Goal: Use online tool/utility: Utilize a website feature to perform a specific function

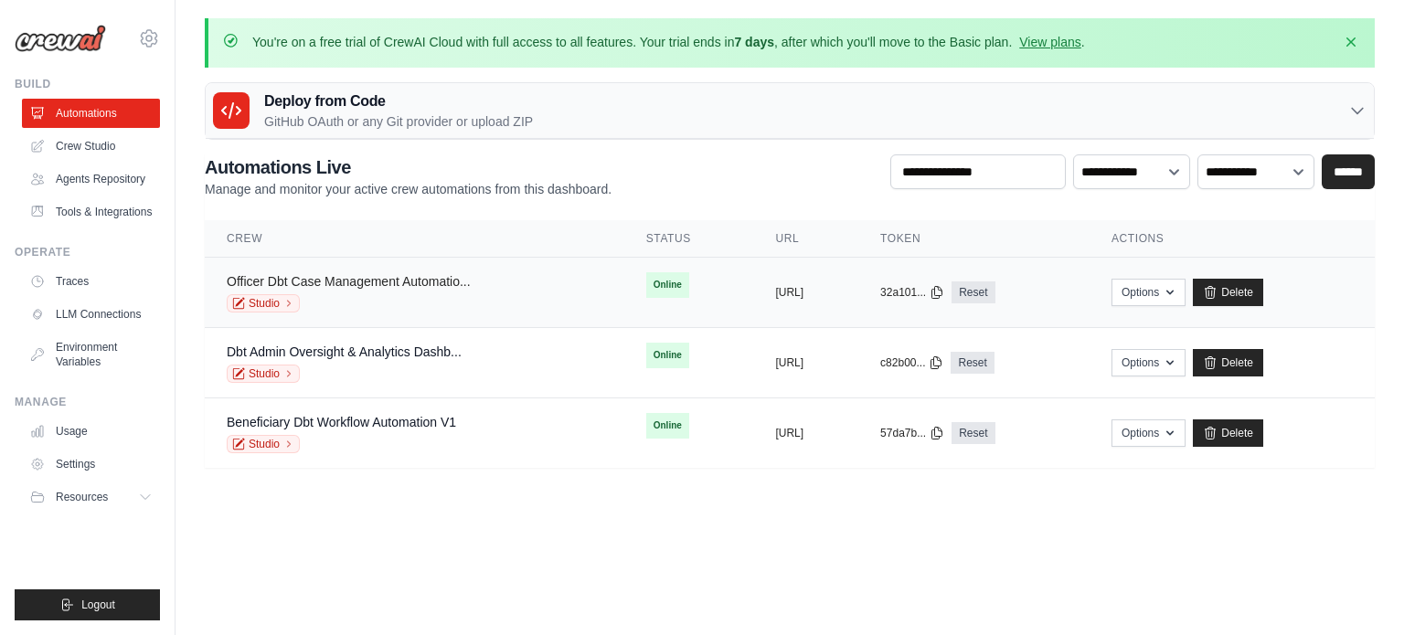
click at [443, 274] on link "Officer Dbt Case Management Automatio..." at bounding box center [349, 281] width 244 height 15
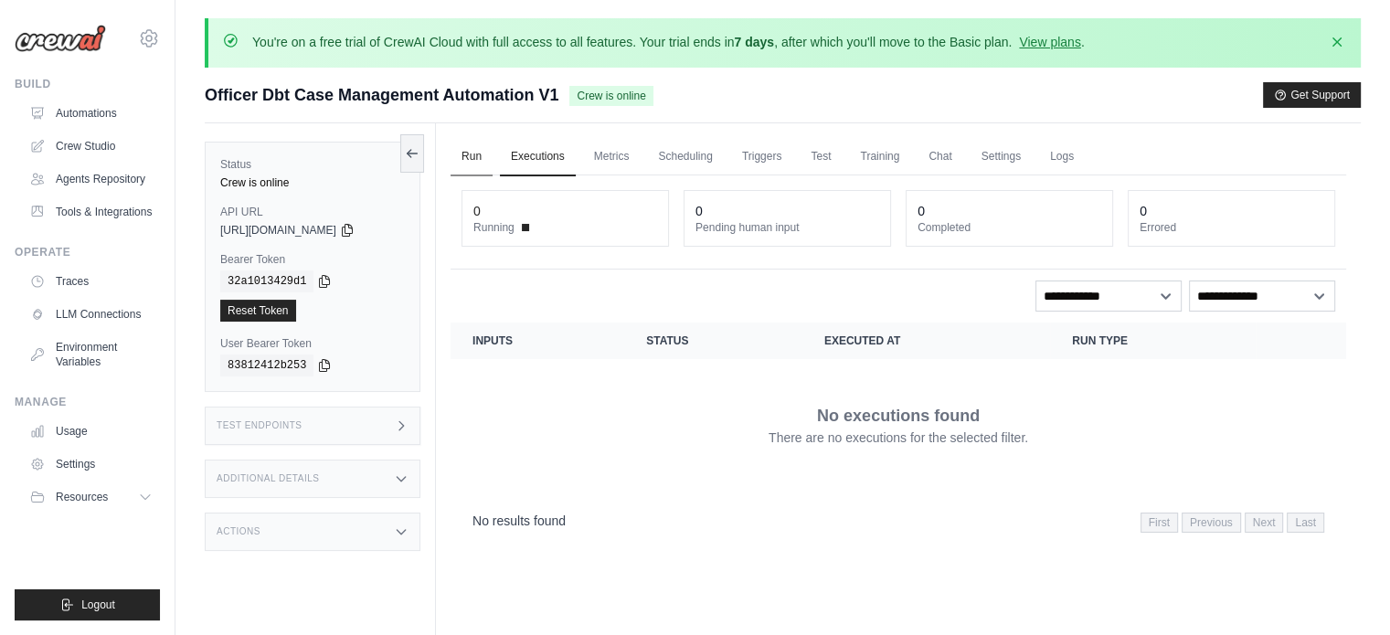
click at [482, 150] on link "Run" at bounding box center [472, 157] width 42 height 38
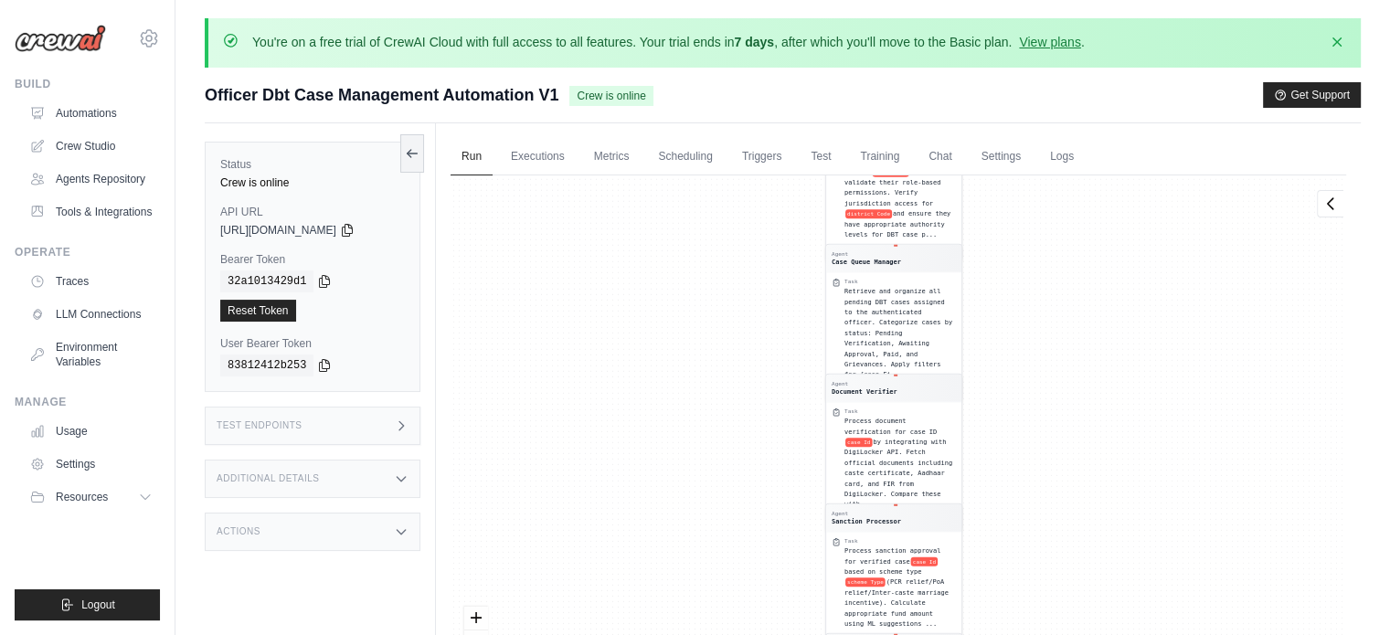
drag, startPoint x: 1147, startPoint y: 369, endPoint x: 979, endPoint y: 386, distance: 168.9
click at [994, 386] on div "Agent Custom Tool Developer Task Develop custom tools for the Officer Case Mana…" at bounding box center [899, 445] width 896 height 540
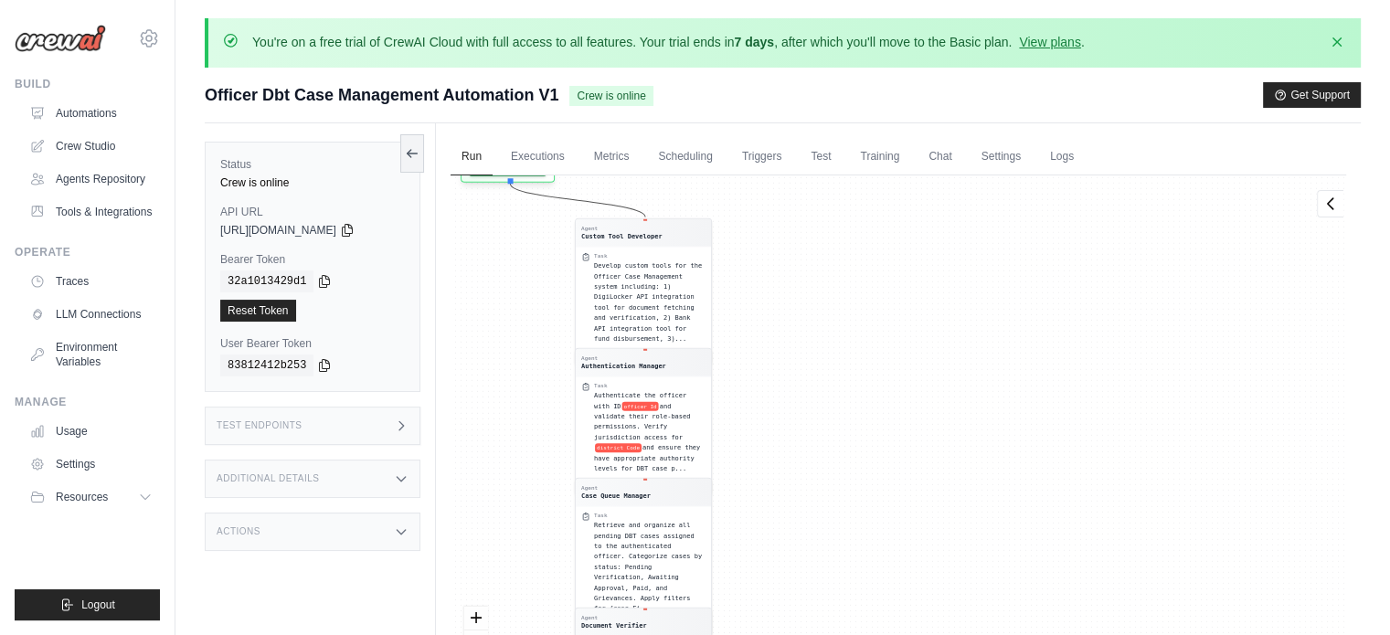
drag, startPoint x: 1026, startPoint y: 328, endPoint x: 895, endPoint y: 501, distance: 217.1
click at [928, 545] on div "Agent Custom Tool Developer Task Develop custom tools for the Officer Case Mana…" at bounding box center [899, 445] width 896 height 540
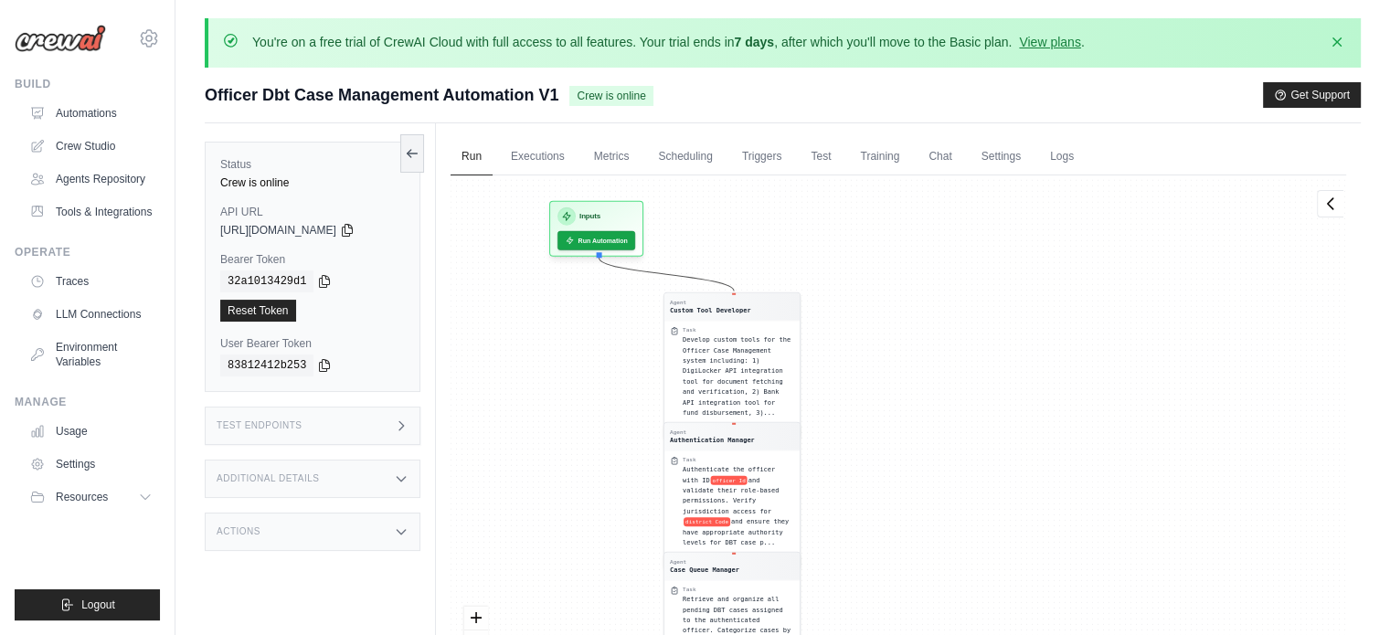
drag, startPoint x: 760, startPoint y: 320, endPoint x: 790, endPoint y: 175, distance: 147.3
click at [790, 175] on div "Agent Custom Tool Developer Task Develop custom tools for the Officer Case Mana…" at bounding box center [899, 445] width 896 height 540
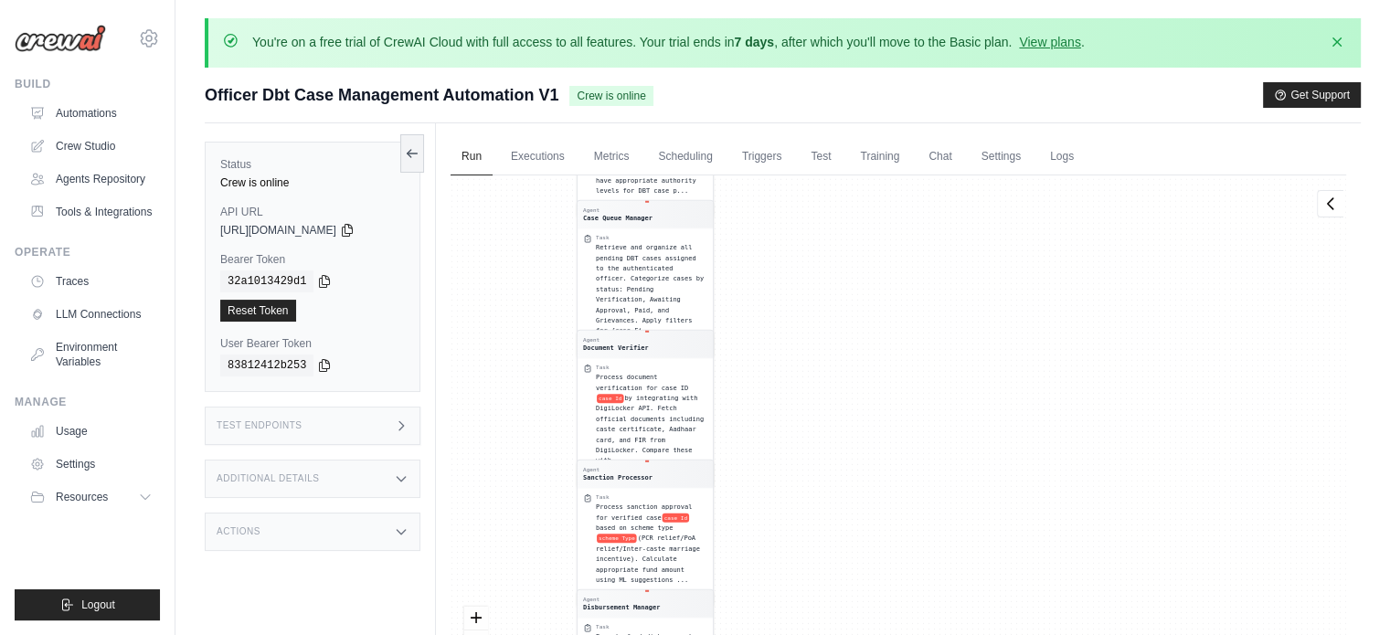
drag, startPoint x: 945, startPoint y: 487, endPoint x: 910, endPoint y: 322, distance: 169.0
click at [910, 322] on div "Agent Custom Tool Developer Task Develop custom tools for the Officer Case Mana…" at bounding box center [899, 445] width 896 height 540
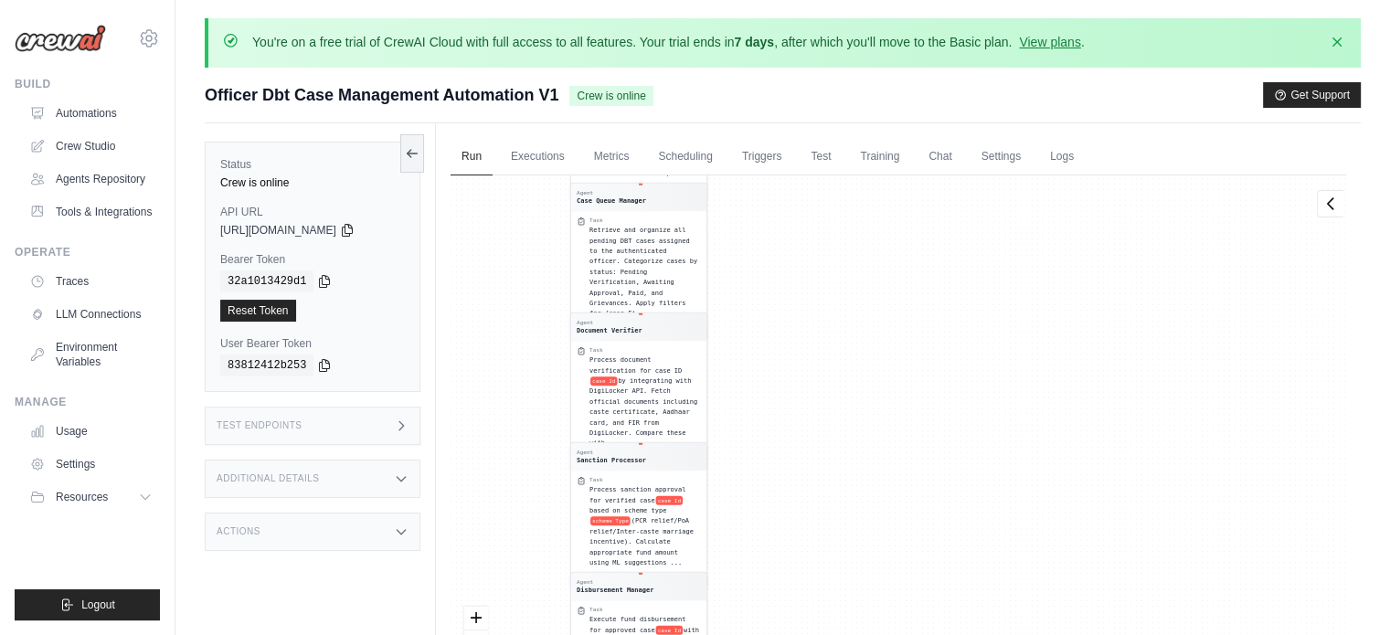
drag, startPoint x: 888, startPoint y: 553, endPoint x: 801, endPoint y: 295, distance: 272.2
click at [804, 305] on div "Agent Custom Tool Developer Task Develop custom tools for the Officer Case Mana…" at bounding box center [899, 445] width 896 height 540
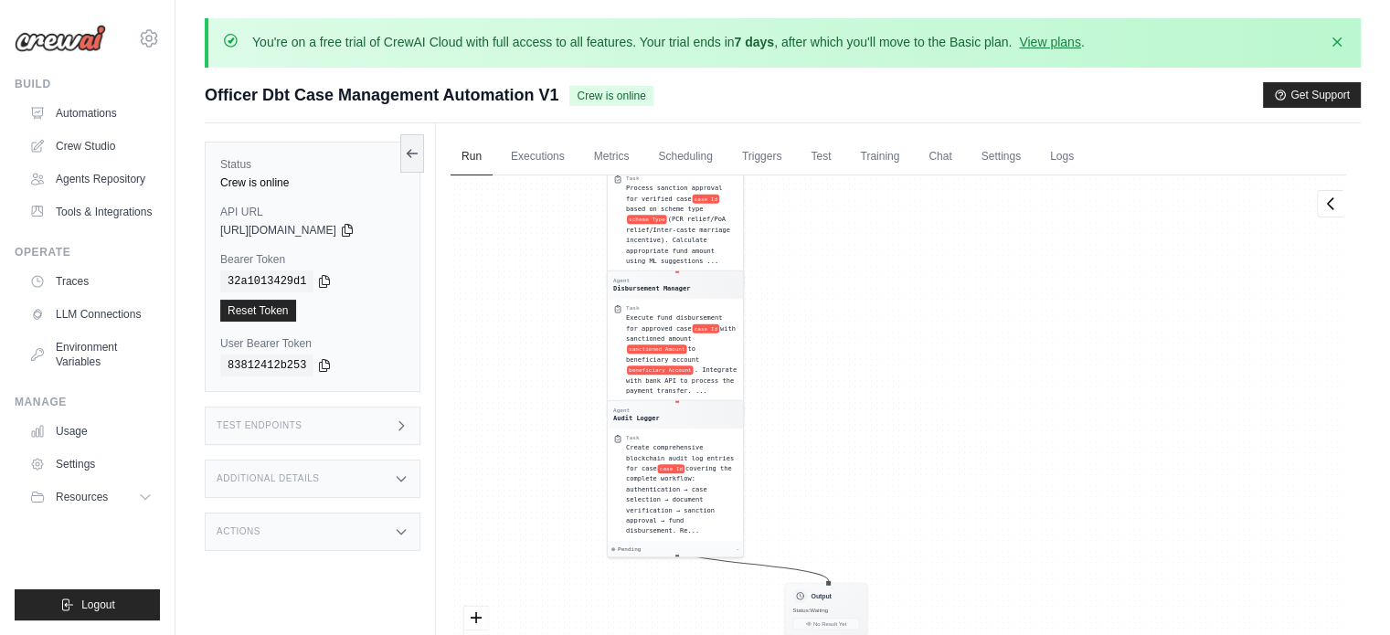
drag, startPoint x: 720, startPoint y: 461, endPoint x: 848, endPoint y: 429, distance: 131.9
click at [844, 413] on div "Agent Custom Tool Developer Task Develop custom tools for the Officer Case Mana…" at bounding box center [899, 445] width 896 height 540
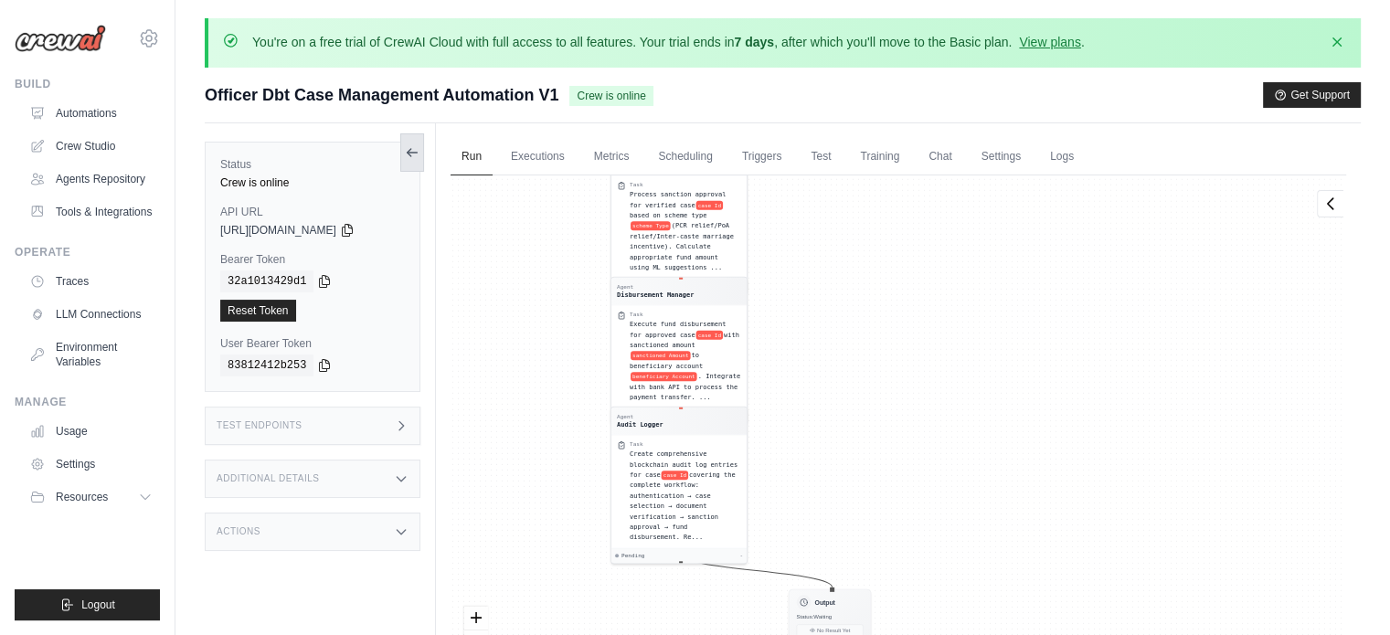
click at [402, 146] on button at bounding box center [412, 152] width 24 height 38
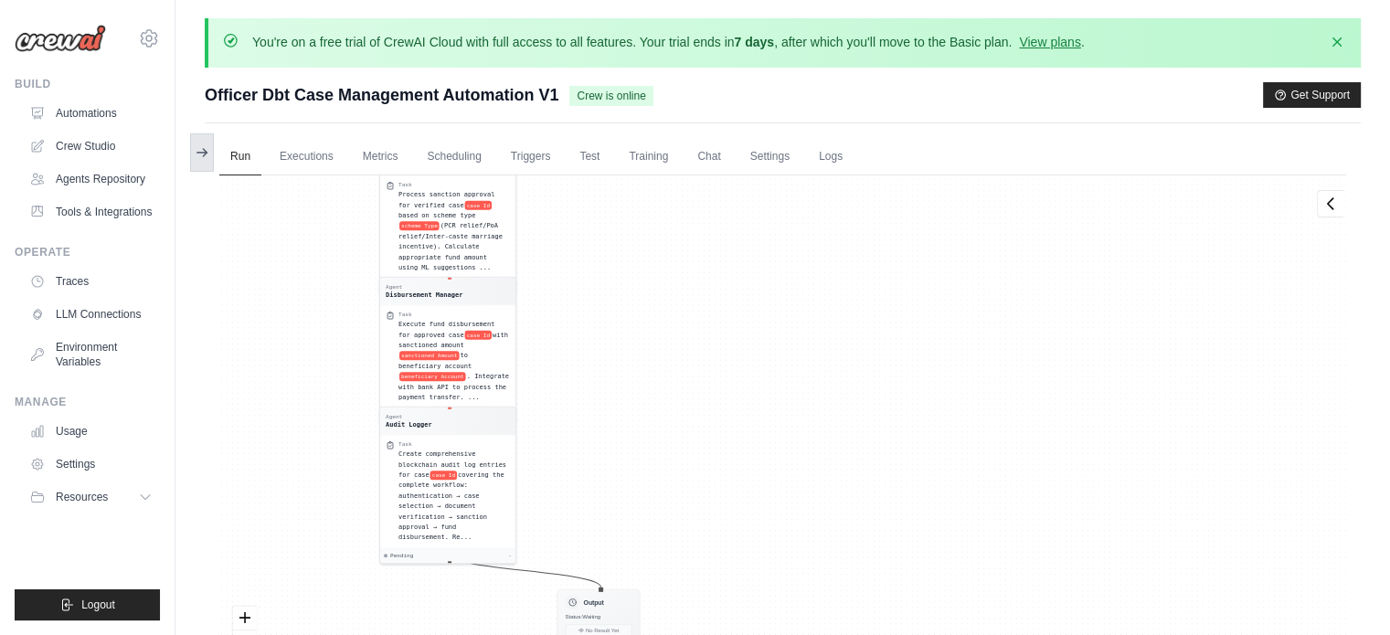
click at [204, 143] on button at bounding box center [202, 152] width 24 height 38
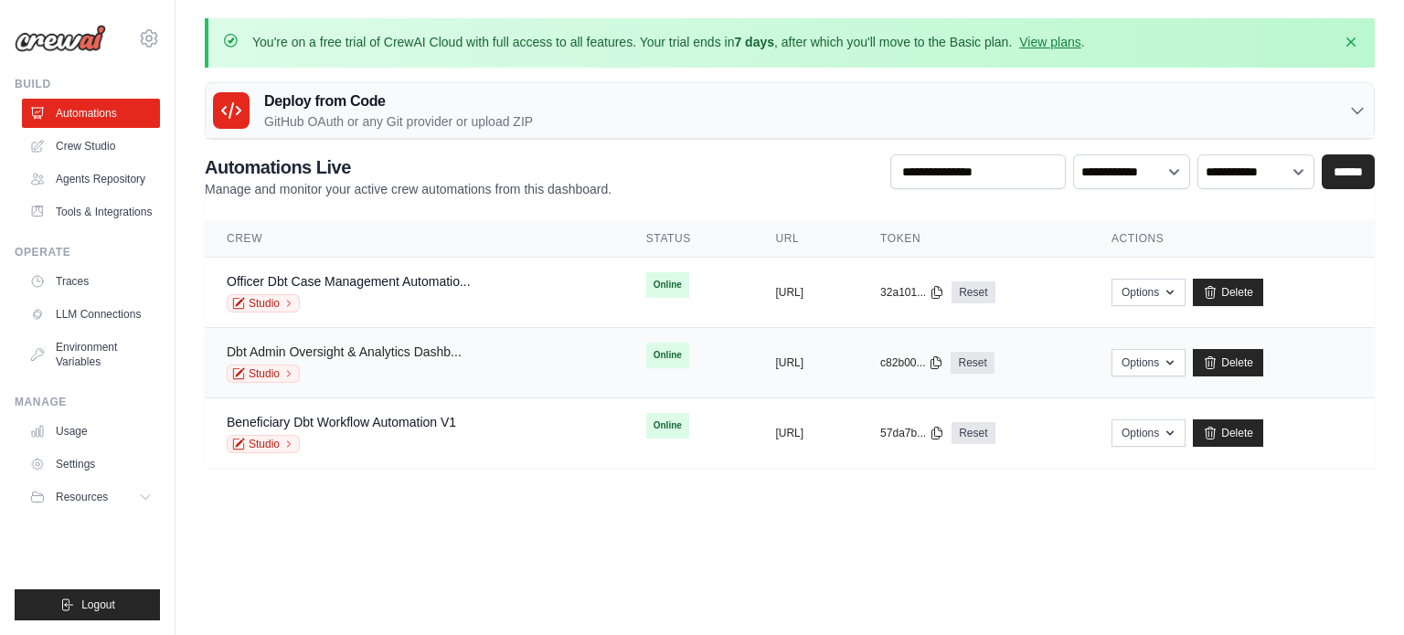
click at [356, 351] on link "Dbt Admin Oversight & Analytics Dashb..." at bounding box center [344, 352] width 235 height 15
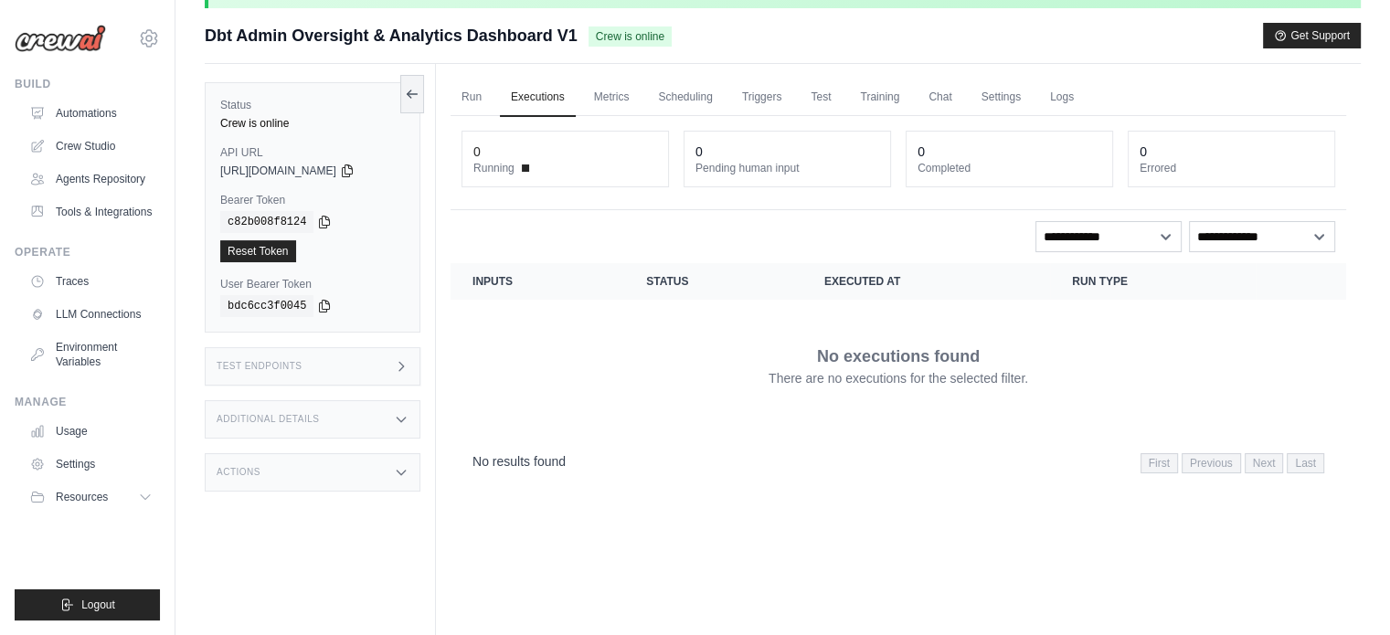
scroll to position [91, 0]
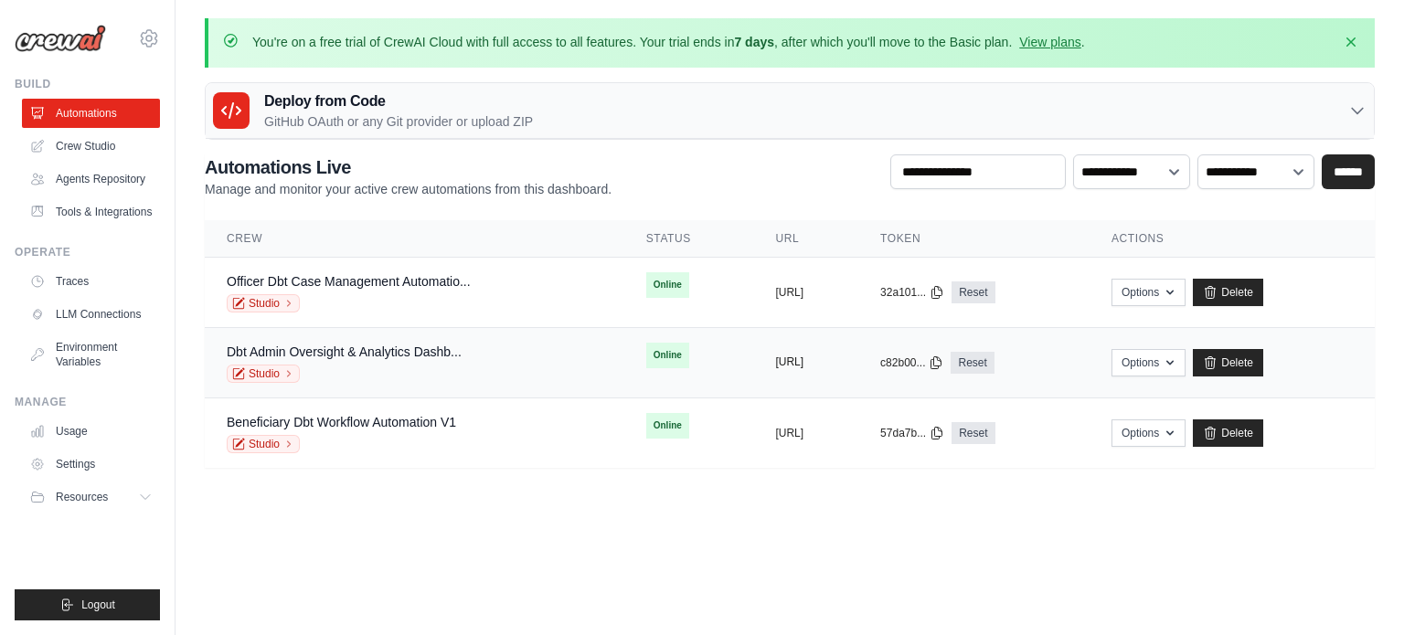
click at [781, 355] on button "[URL]" at bounding box center [789, 362] width 28 height 15
click at [274, 294] on link "Studio" at bounding box center [263, 303] width 73 height 18
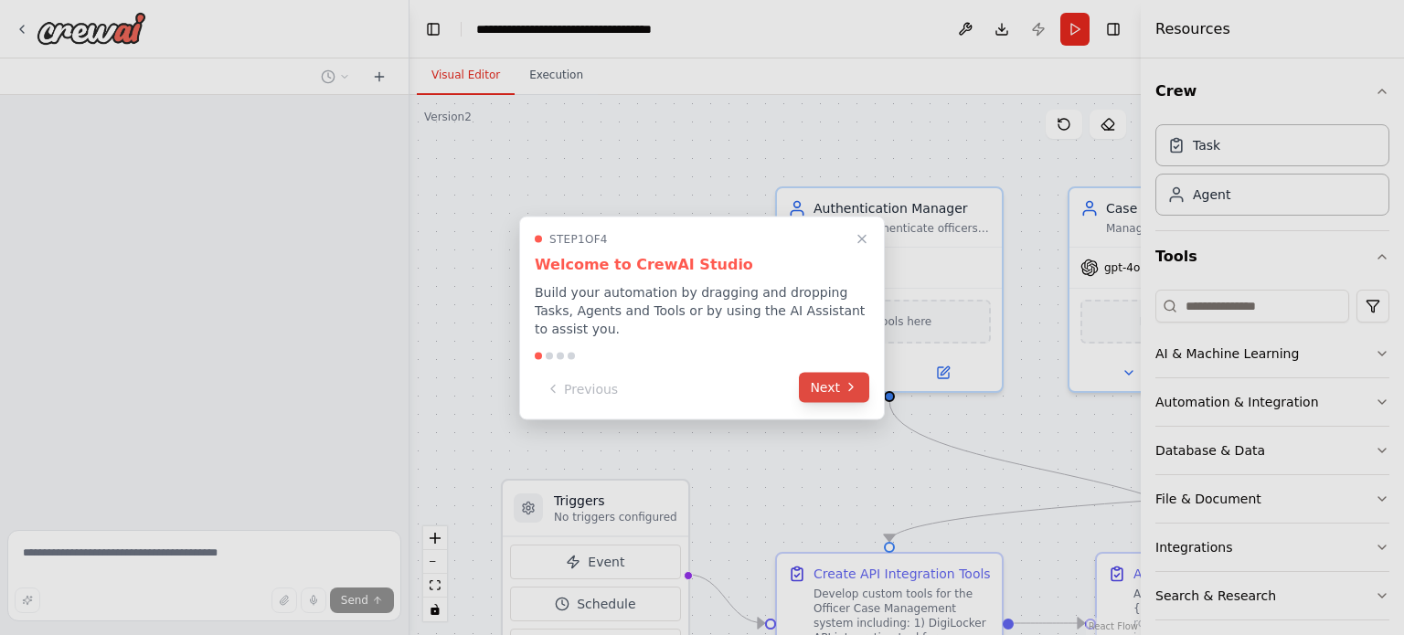
click at [863, 372] on button "Next" at bounding box center [834, 387] width 70 height 30
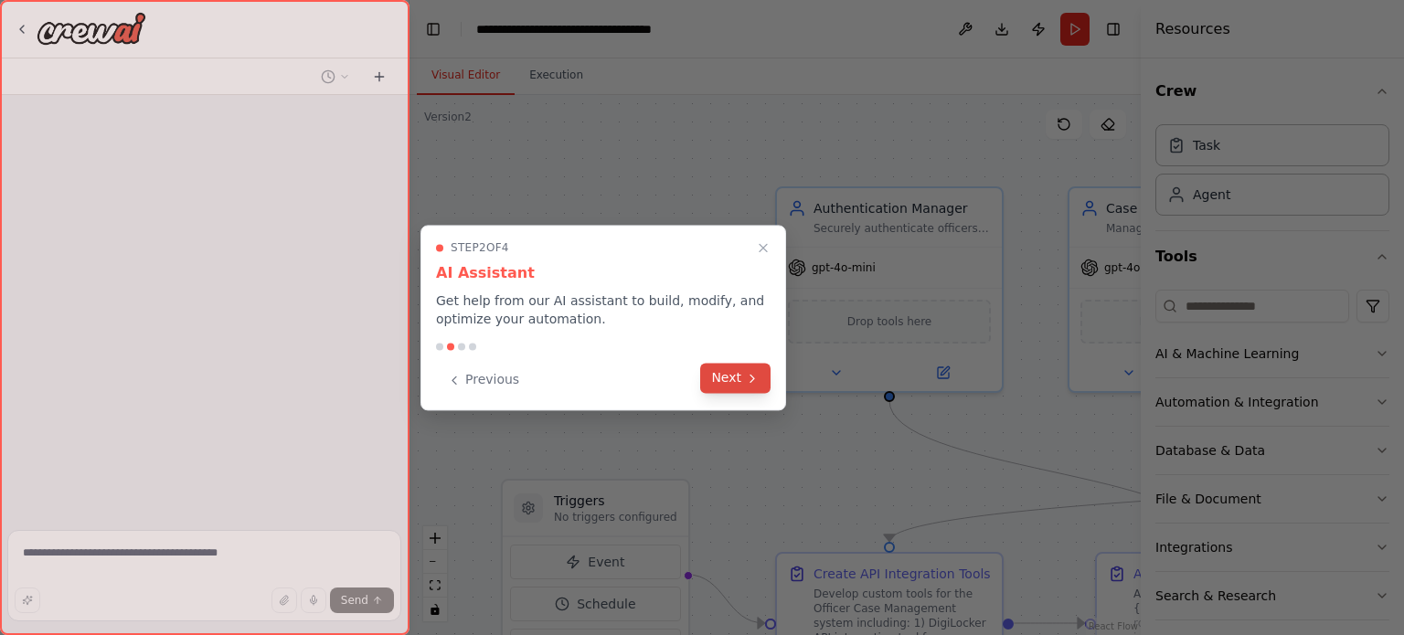
click at [748, 383] on icon at bounding box center [752, 378] width 15 height 15
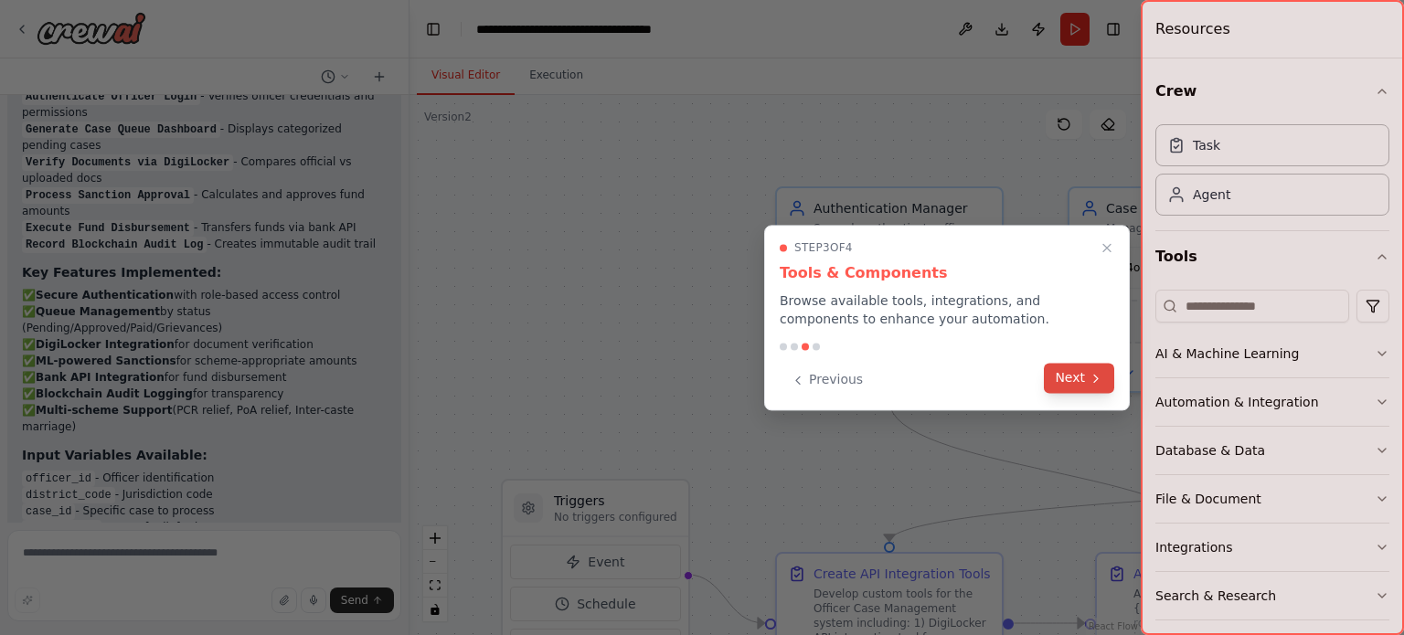
scroll to position [3659, 0]
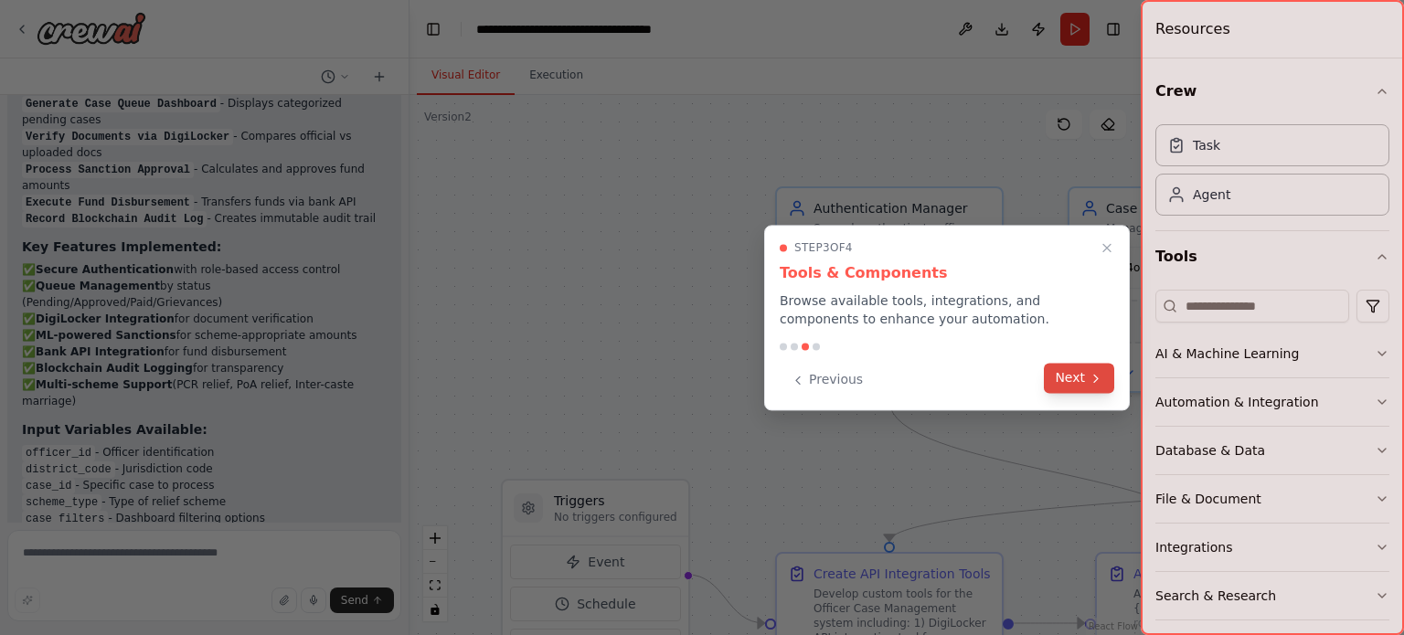
click at [1093, 376] on icon at bounding box center [1095, 378] width 15 height 15
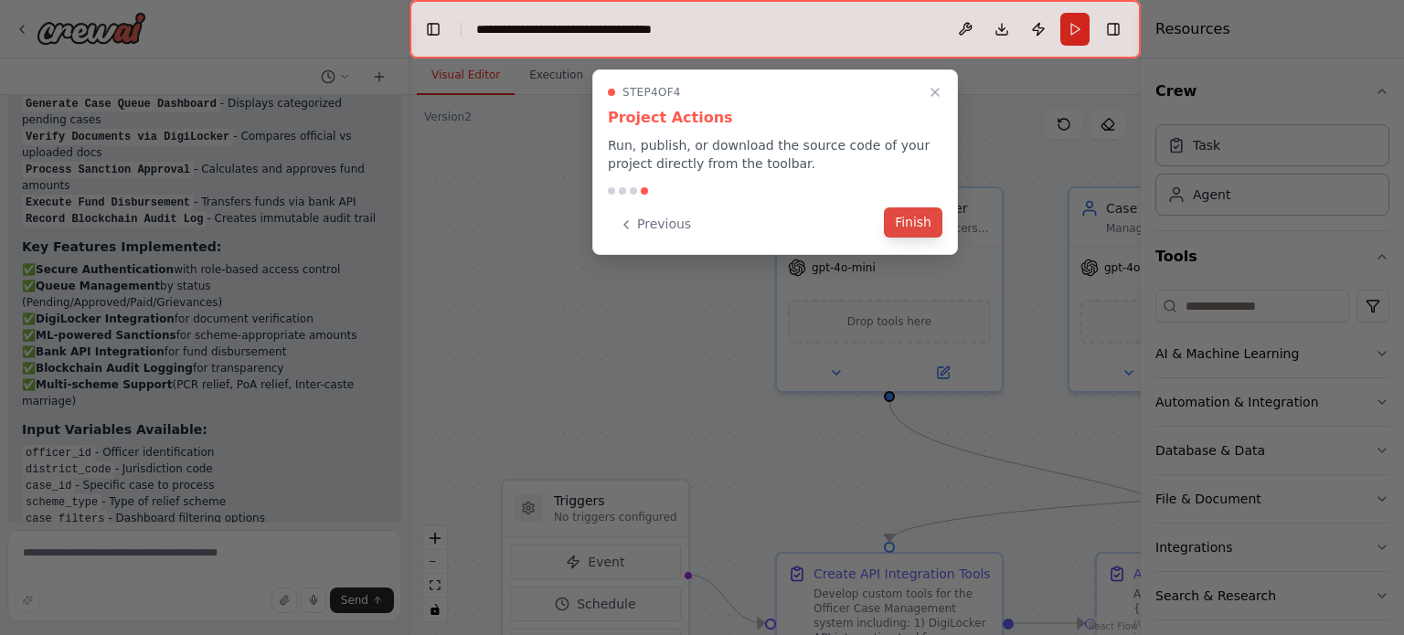
click at [912, 216] on button "Finish" at bounding box center [913, 222] width 58 height 30
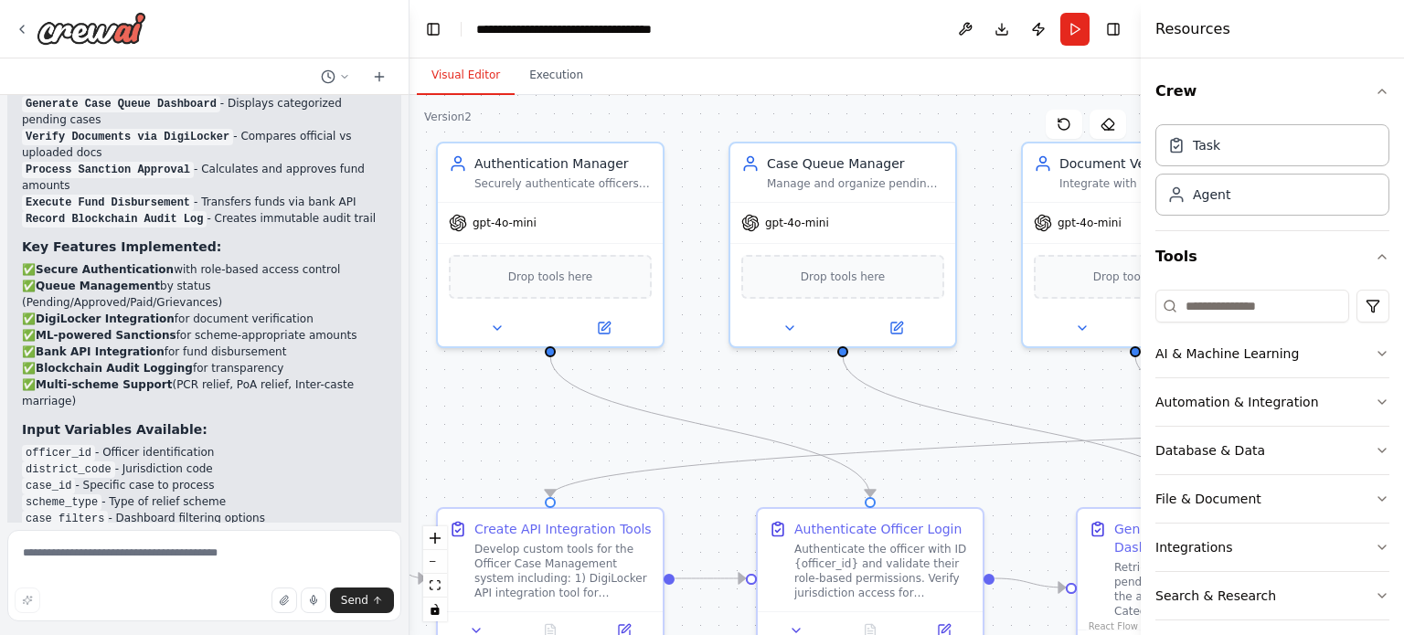
drag, startPoint x: 977, startPoint y: 130, endPoint x: 633, endPoint y: 106, distance: 344.4
click at [633, 106] on div ".deletable-edge-delete-btn { width: 20px; height: 20px; border: 0px solid #ffff…" at bounding box center [774, 365] width 731 height 540
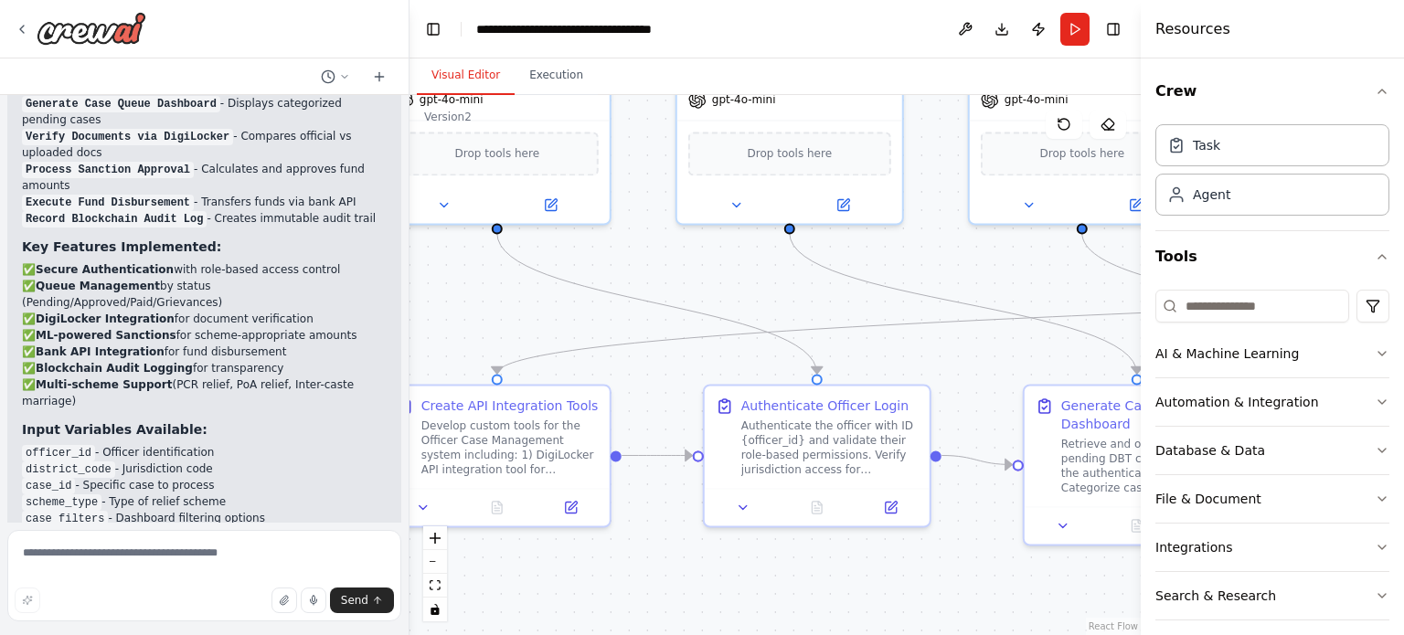
drag, startPoint x: 878, startPoint y: 424, endPoint x: 953, endPoint y: 354, distance: 102.8
click at [953, 354] on div ".deletable-edge-delete-btn { width: 20px; height: 20px; border: 0px solid #ffff…" at bounding box center [774, 365] width 731 height 540
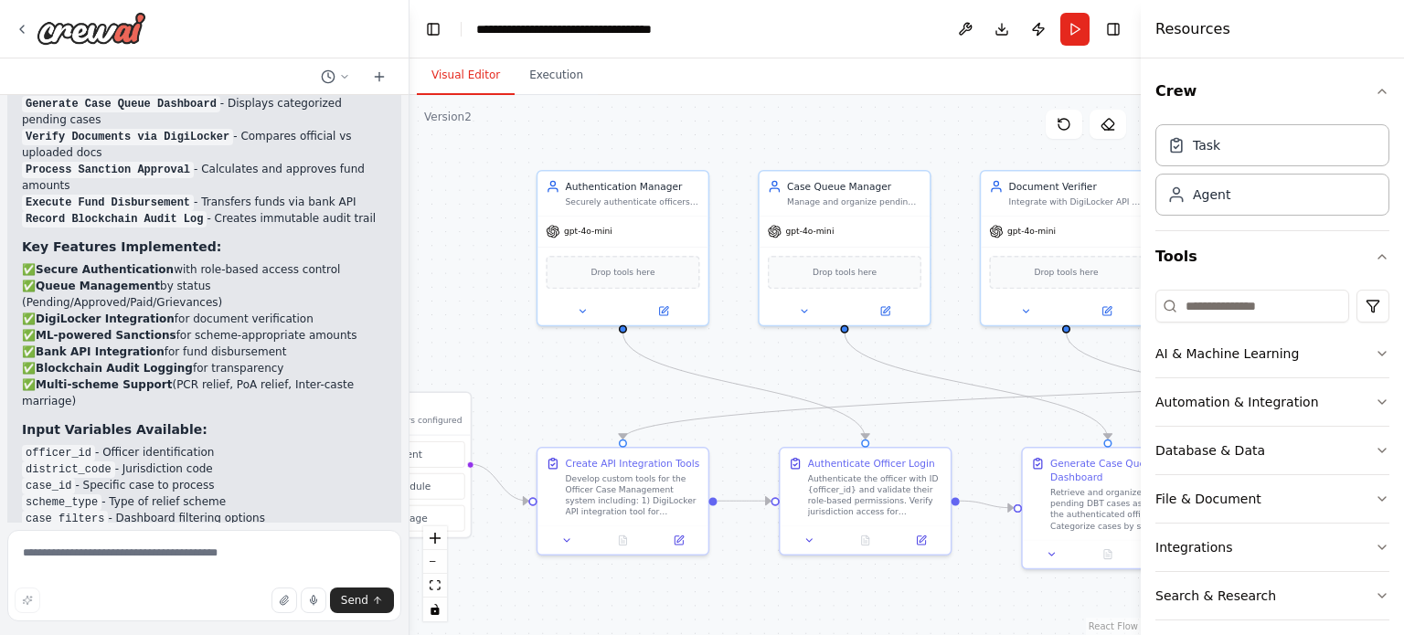
drag, startPoint x: 949, startPoint y: 332, endPoint x: 965, endPoint y: 408, distance: 77.6
click at [965, 408] on div ".deletable-edge-delete-btn { width: 20px; height: 20px; border: 0px solid #ffff…" at bounding box center [774, 365] width 731 height 540
click at [1363, 80] on button "Crew" at bounding box center [1272, 91] width 234 height 51
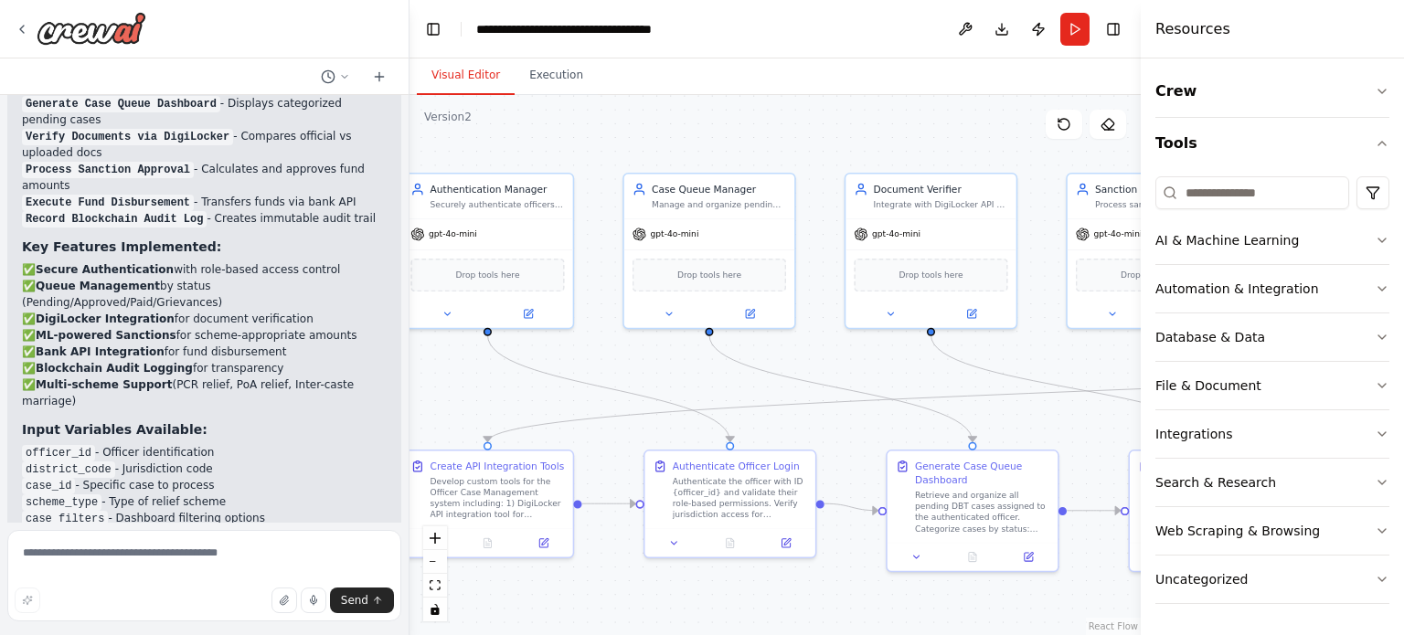
drag, startPoint x: 899, startPoint y: 128, endPoint x: 764, endPoint y: 131, distance: 135.3
click at [764, 131] on div ".deletable-edge-delete-btn { width: 20px; height: 20px; border: 0px solid #ffff…" at bounding box center [774, 365] width 731 height 540
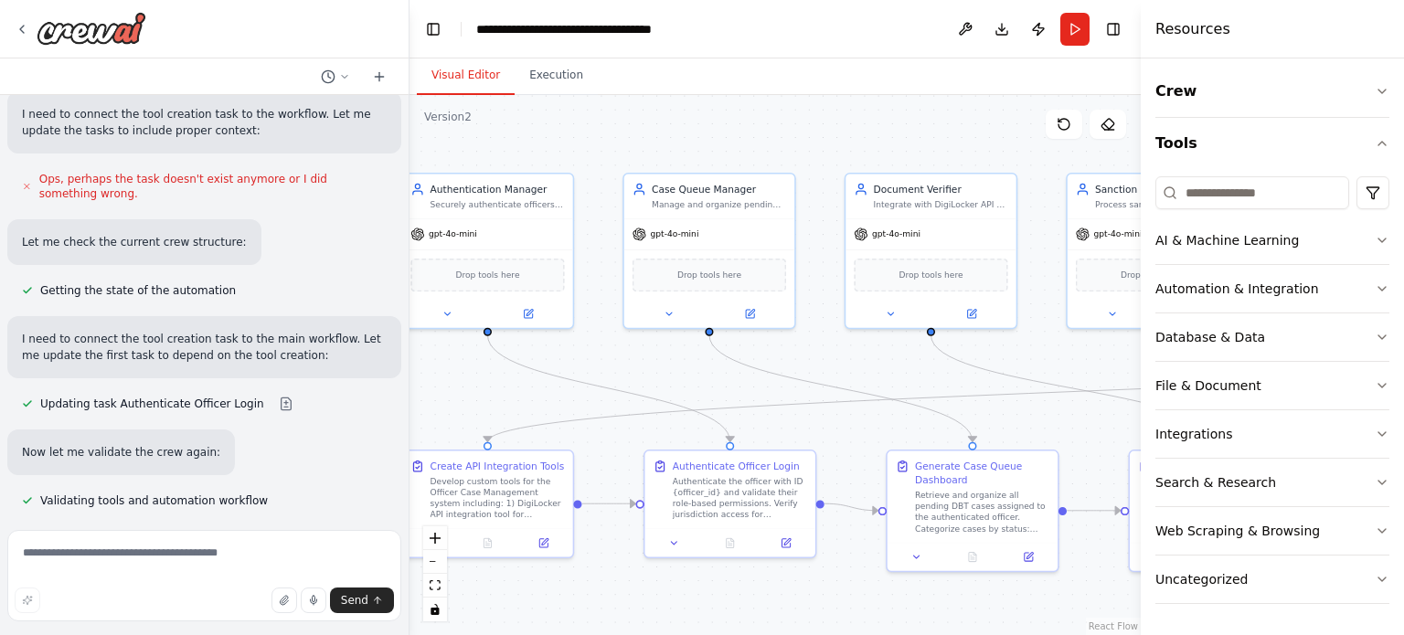
scroll to position [2471, 0]
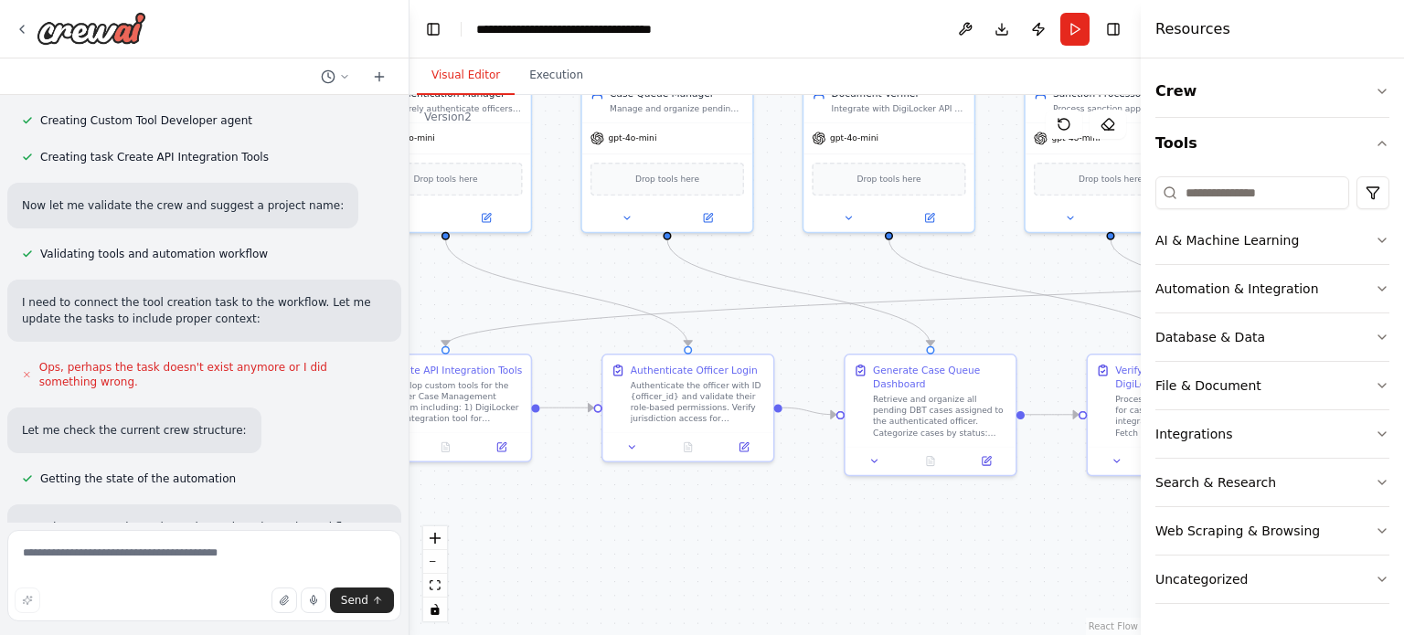
drag, startPoint x: 589, startPoint y: 443, endPoint x: 519, endPoint y: 346, distance: 119.2
click at [519, 346] on div ".deletable-edge-delete-btn { width: 20px; height: 20px; border: 0px solid #ffff…" at bounding box center [774, 365] width 731 height 540
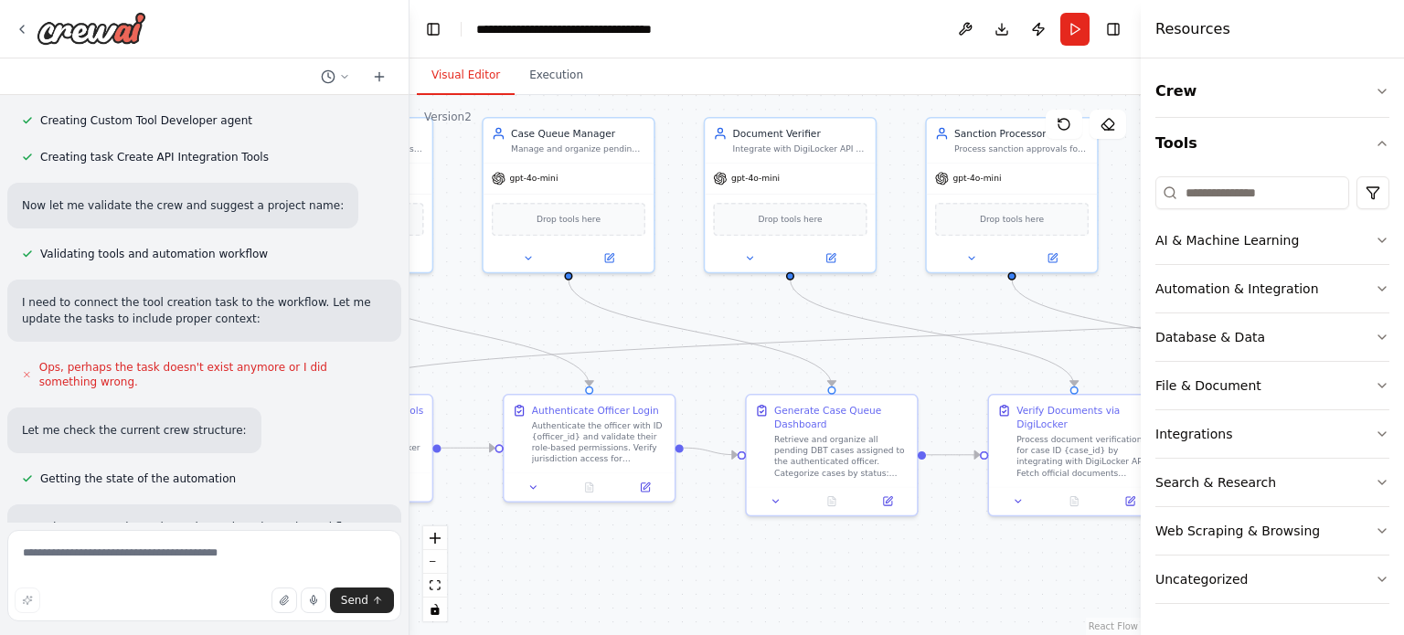
drag, startPoint x: 534, startPoint y: 258, endPoint x: 429, endPoint y: 335, distance: 129.9
click at [429, 335] on div ".deletable-edge-delete-btn { width: 20px; height: 20px; border: 0px solid #ffff…" at bounding box center [774, 365] width 731 height 540
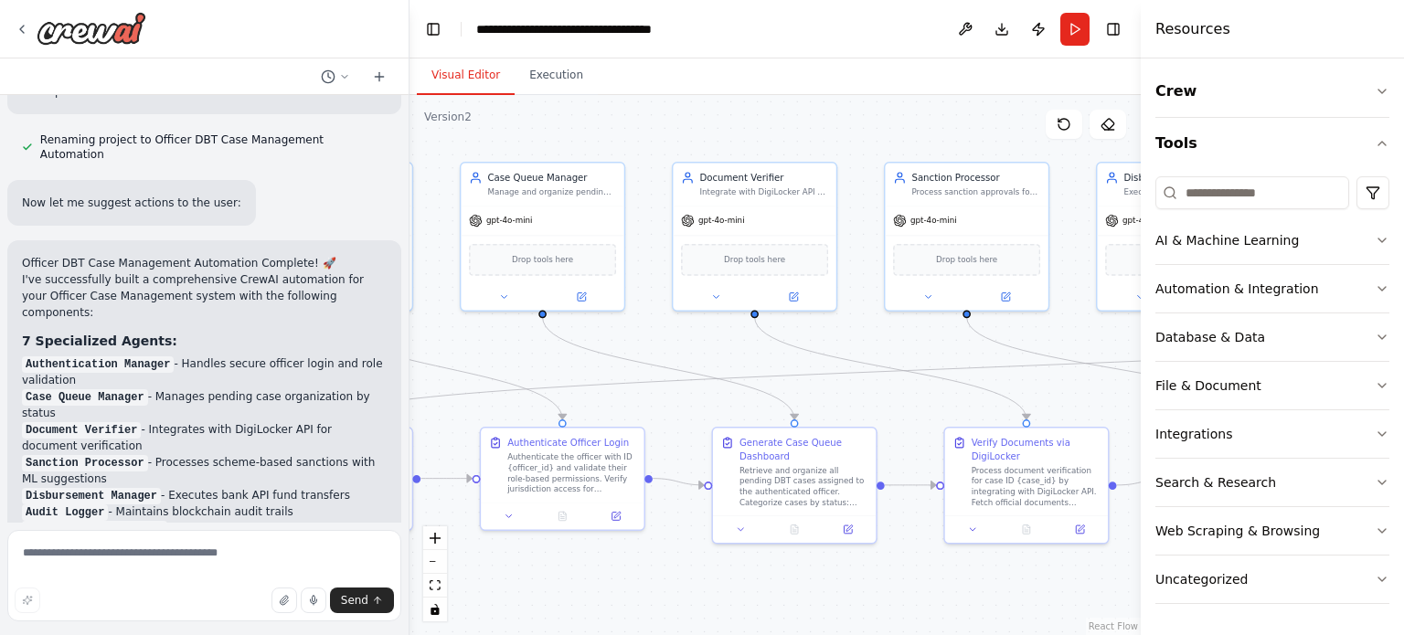
scroll to position [3659, 0]
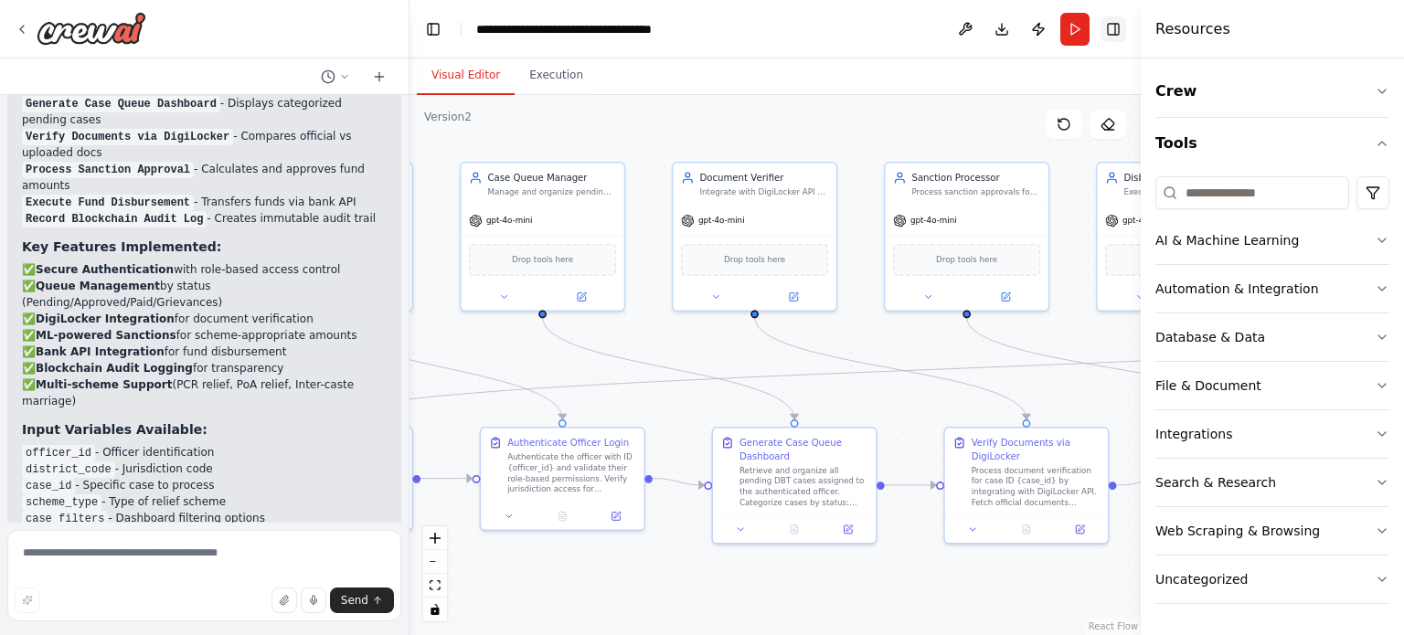
click at [1110, 39] on button "Toggle Right Sidebar" at bounding box center [1113, 29] width 26 height 26
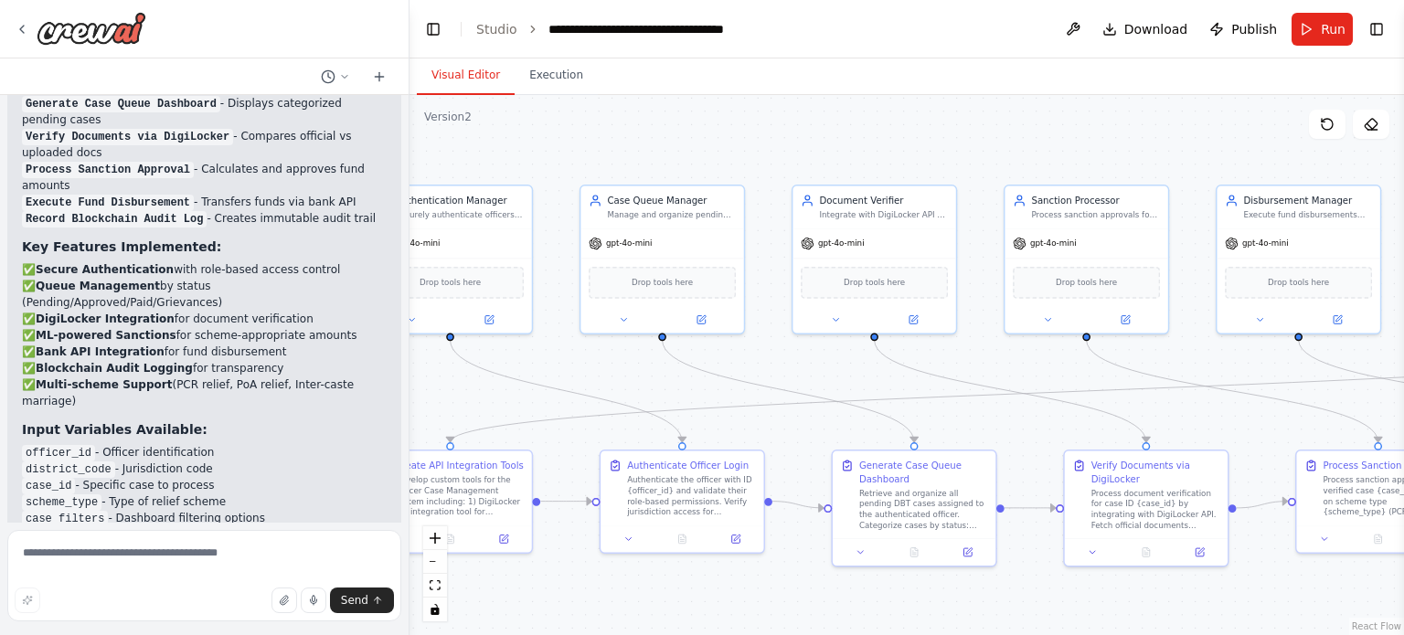
drag, startPoint x: 1283, startPoint y: 311, endPoint x: 1403, endPoint y: 335, distance: 122.2
click at [1403, 335] on div "▶ Thought process I'll help you build a comprehensive CrewAI automation for the…" at bounding box center [702, 317] width 1404 height 635
